Goal: Transaction & Acquisition: Download file/media

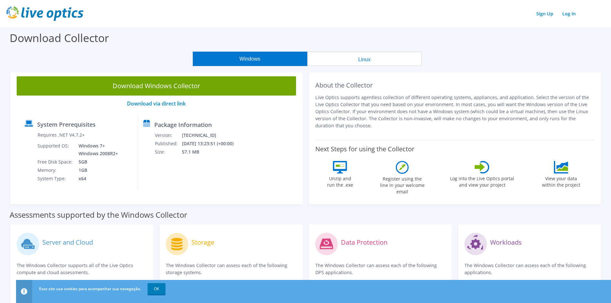
click at [411, 133] on div "About the Collector Live Optics supports agentless collection of different oper…" at bounding box center [454, 104] width 279 height 57
click at [395, 108] on p "Live Optics supports agentless collection of different operating systems, appli…" at bounding box center [454, 111] width 279 height 35
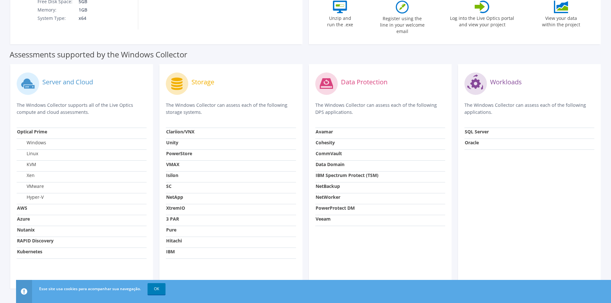
click at [210, 110] on p "The Windows Collector can assess each of the following storage systems." at bounding box center [231, 109] width 130 height 14
click at [162, 287] on link "OK" at bounding box center [157, 289] width 18 height 12
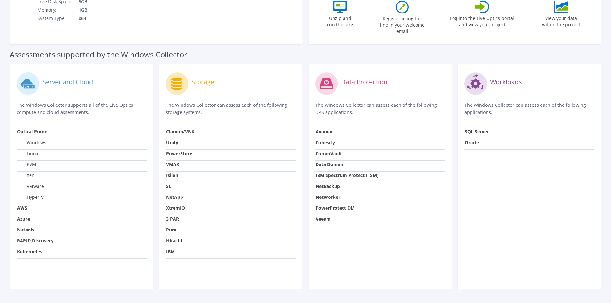
click at [424, 241] on div "Data Protection The Windows Collector can assess each of the following DPS appl…" at bounding box center [380, 176] width 143 height 224
drag, startPoint x: 421, startPoint y: 238, endPoint x: 418, endPoint y: 241, distance: 4.1
click at [420, 239] on div "Data Protection The Windows Collector can assess each of the following DPS appl…" at bounding box center [380, 176] width 143 height 224
click at [382, 277] on div "Data Protection The Windows Collector can assess each of the following DPS appl…" at bounding box center [380, 176] width 143 height 224
drag, startPoint x: 392, startPoint y: 267, endPoint x: 388, endPoint y: 257, distance: 11.3
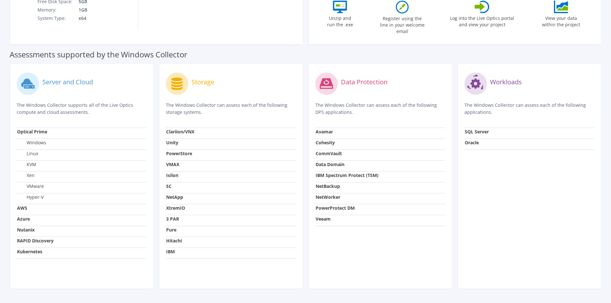
click at [392, 267] on div "Data Protection The Windows Collector can assess each of the following DPS appl…" at bounding box center [380, 176] width 143 height 224
click at [396, 276] on div "Data Protection The Windows Collector can assess each of the following DPS appl…" at bounding box center [380, 176] width 143 height 224
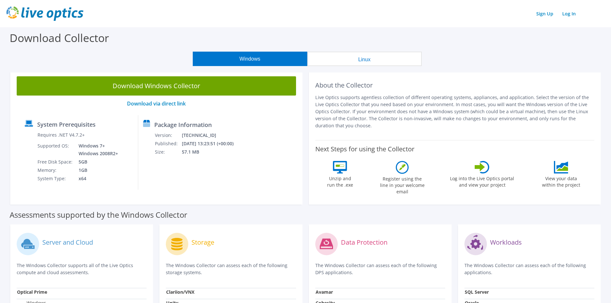
click at [376, 124] on p "Live Optics supports agentless collection of different operating systems, appli…" at bounding box center [454, 111] width 279 height 35
drag, startPoint x: 266, startPoint y: 36, endPoint x: 293, endPoint y: 30, distance: 27.6
click at [267, 33] on div "Download Collector" at bounding box center [305, 39] width 605 height 24
click at [314, 24] on header "Sign Up Log In" at bounding box center [305, 13] width 611 height 27
drag, startPoint x: 314, startPoint y: 24, endPoint x: 314, endPoint y: 41, distance: 17.0
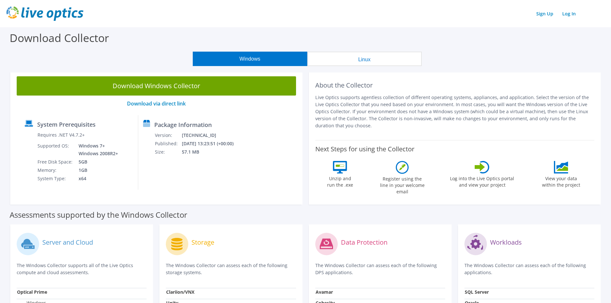
click at [314, 27] on header "Sign Up Log In" at bounding box center [305, 13] width 611 height 27
click at [388, 150] on label "Next Steps for using the Collector" at bounding box center [364, 149] width 99 height 8
click at [413, 144] on div "Next Steps for using the Collector Unzip and run the .exe Register using the li…" at bounding box center [454, 169] width 279 height 58
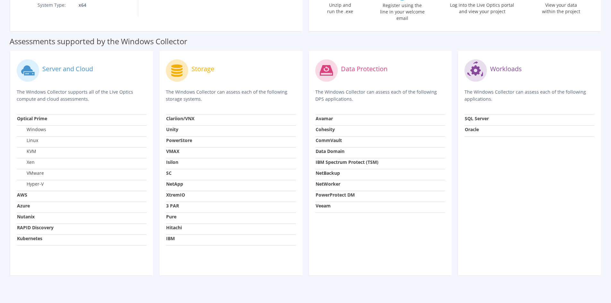
click at [413, 223] on div "Data Protection The Windows Collector can assess each of the following DPS appl…" at bounding box center [380, 163] width 143 height 224
drag, startPoint x: 277, startPoint y: 13, endPoint x: 296, endPoint y: 134, distance: 122.3
drag, startPoint x: 274, startPoint y: 46, endPoint x: 263, endPoint y: 30, distance: 19.5
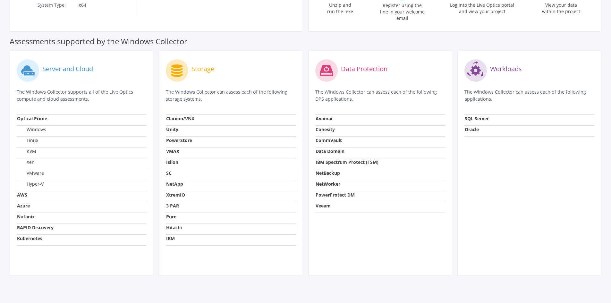
click at [273, 48] on div "Server and Cloud The Windows Collector supports all of the Live Optics compute …" at bounding box center [305, 163] width 597 height 231
click at [243, 51] on div "Storage The Windows Collector can assess each of the following storage systems.…" at bounding box center [230, 163] width 143 height 224
